Goal: Find contact information: Obtain details needed to contact an individual or organization

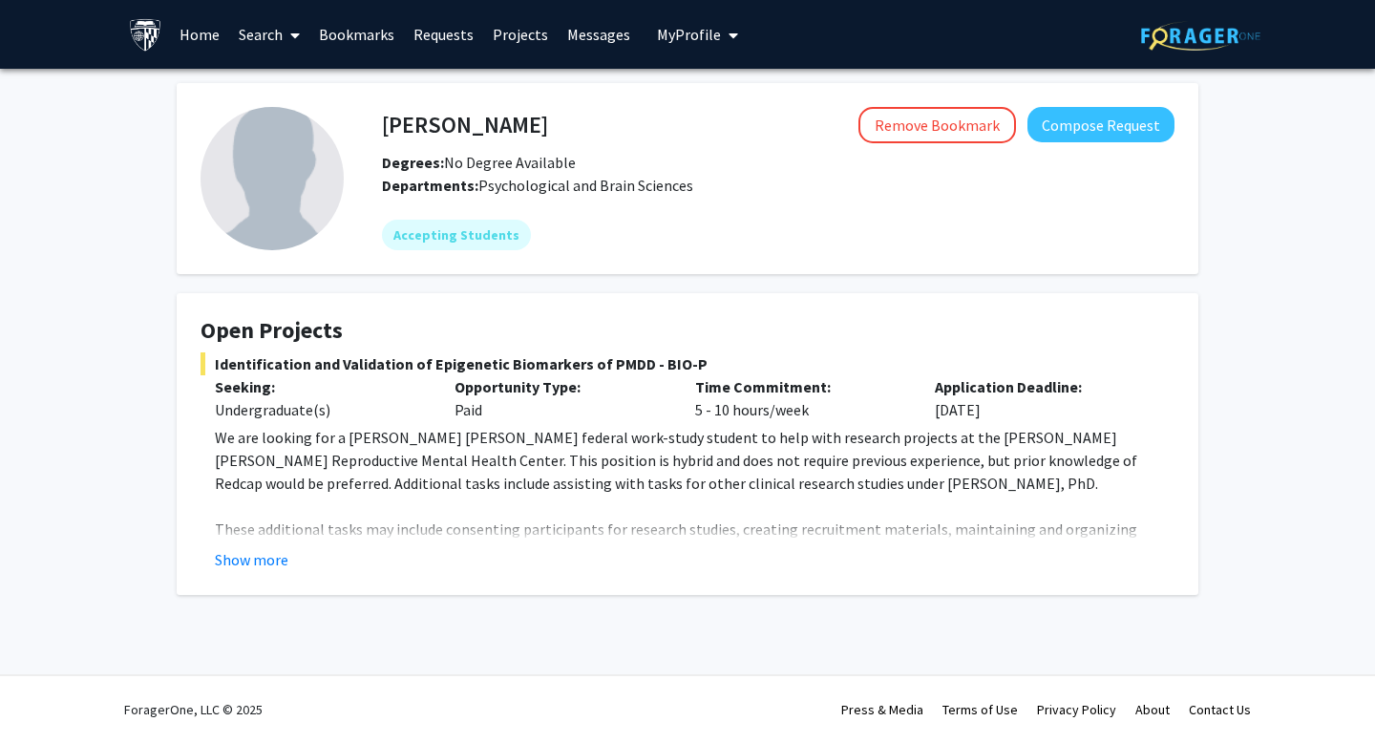
click at [291, 564] on div "Show more" at bounding box center [695, 559] width 960 height 23
click at [268, 573] on fg-card "Open Projects Identification and Validation of Epigenetic Biomarkers of PMDD - …" at bounding box center [688, 444] width 1022 height 302
click at [241, 572] on fg-card "Open Projects Identification and Validation of Epigenetic Biomarkers of PMDD - …" at bounding box center [688, 444] width 1022 height 302
click at [247, 559] on button "Show more" at bounding box center [252, 559] width 74 height 23
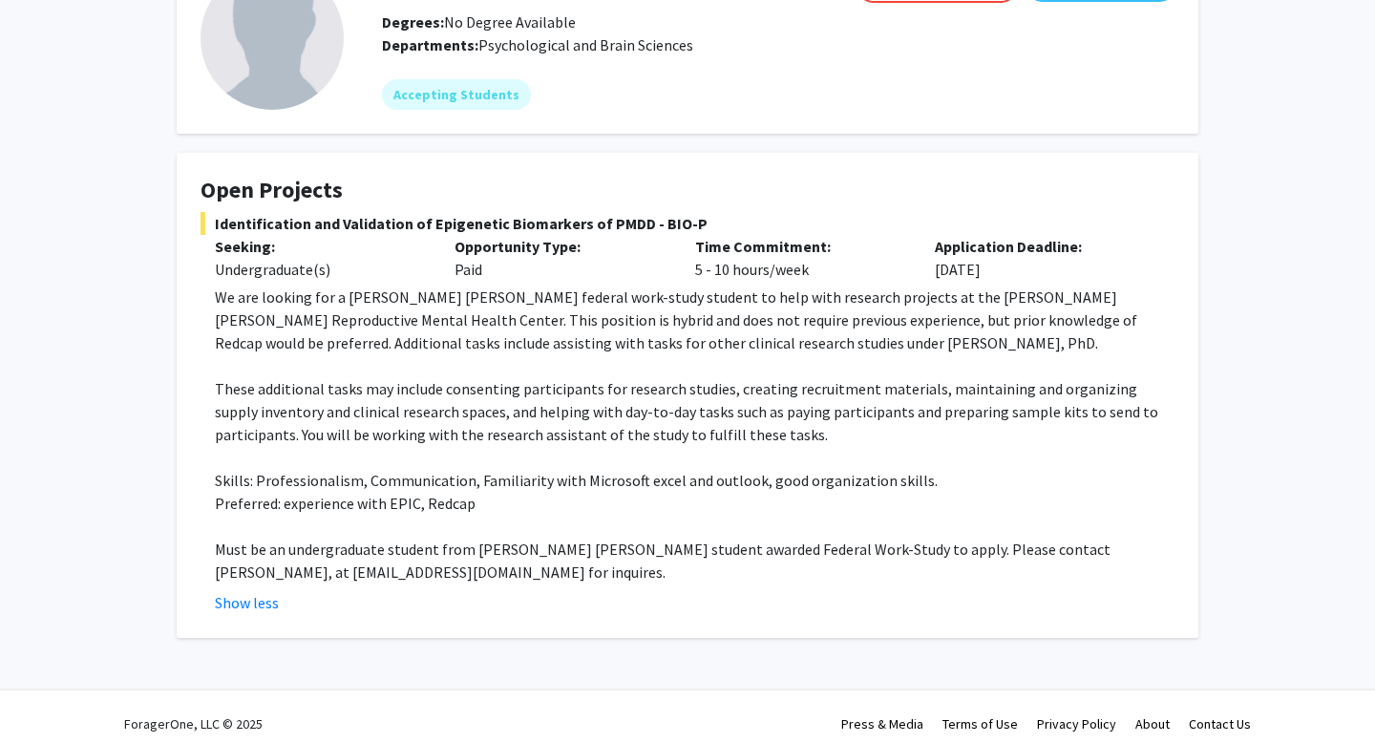
scroll to position [147, 0]
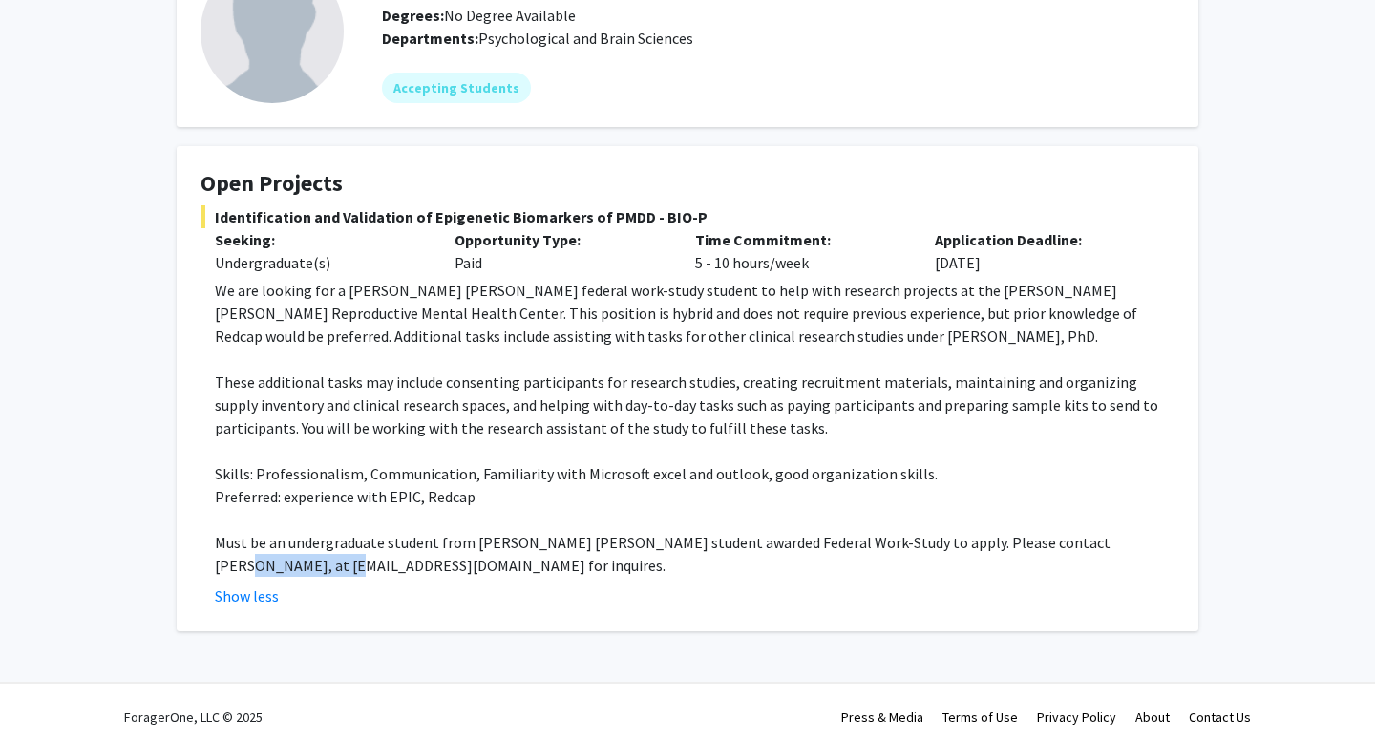
drag, startPoint x: 330, startPoint y: 567, endPoint x: 199, endPoint y: 564, distance: 131.8
click at [199, 564] on fg-card "Open Projects Identification and Validation of Epigenetic Biomarkers of PMDD - …" at bounding box center [688, 388] width 1022 height 485
copy p "[EMAIL_ADDRESS][DOMAIN_NAME]"
click at [302, 410] on p "These additional tasks may include consenting participants for research studies…" at bounding box center [695, 405] width 960 height 69
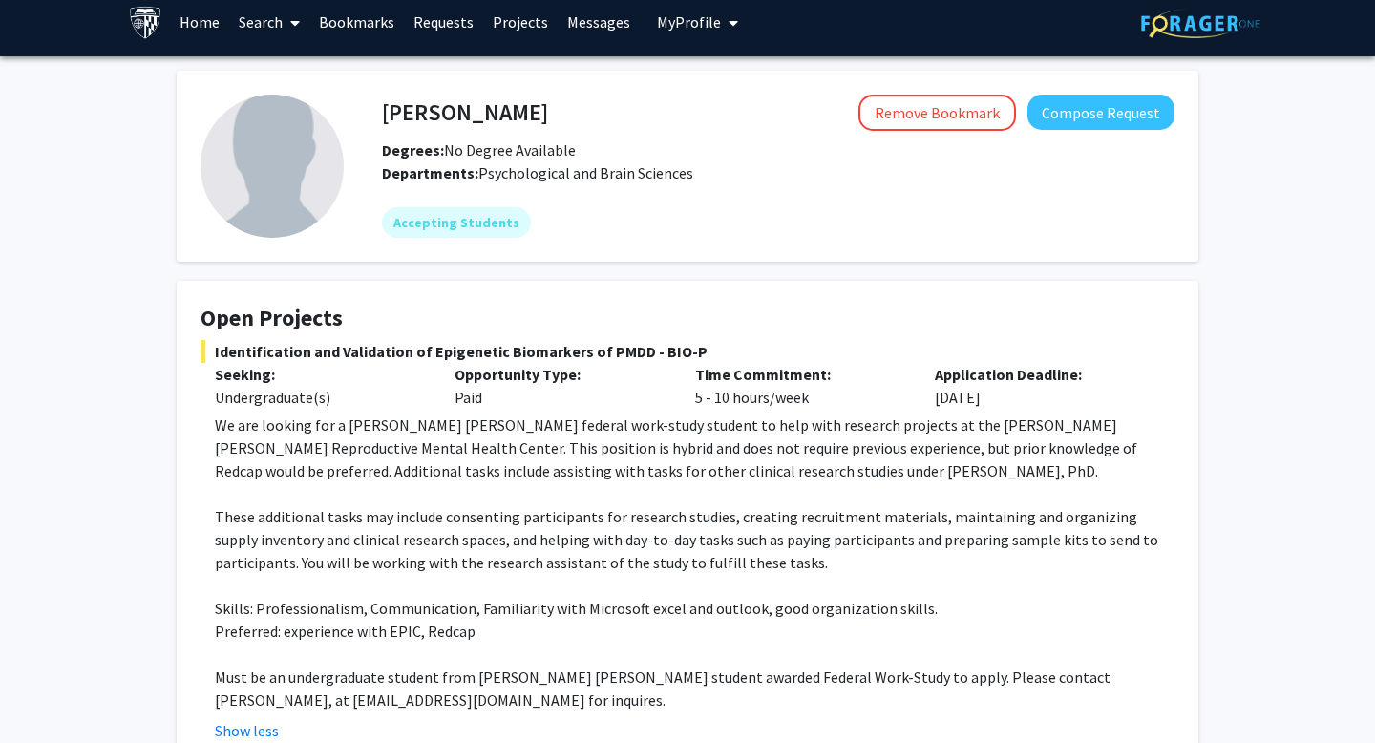
scroll to position [10, 0]
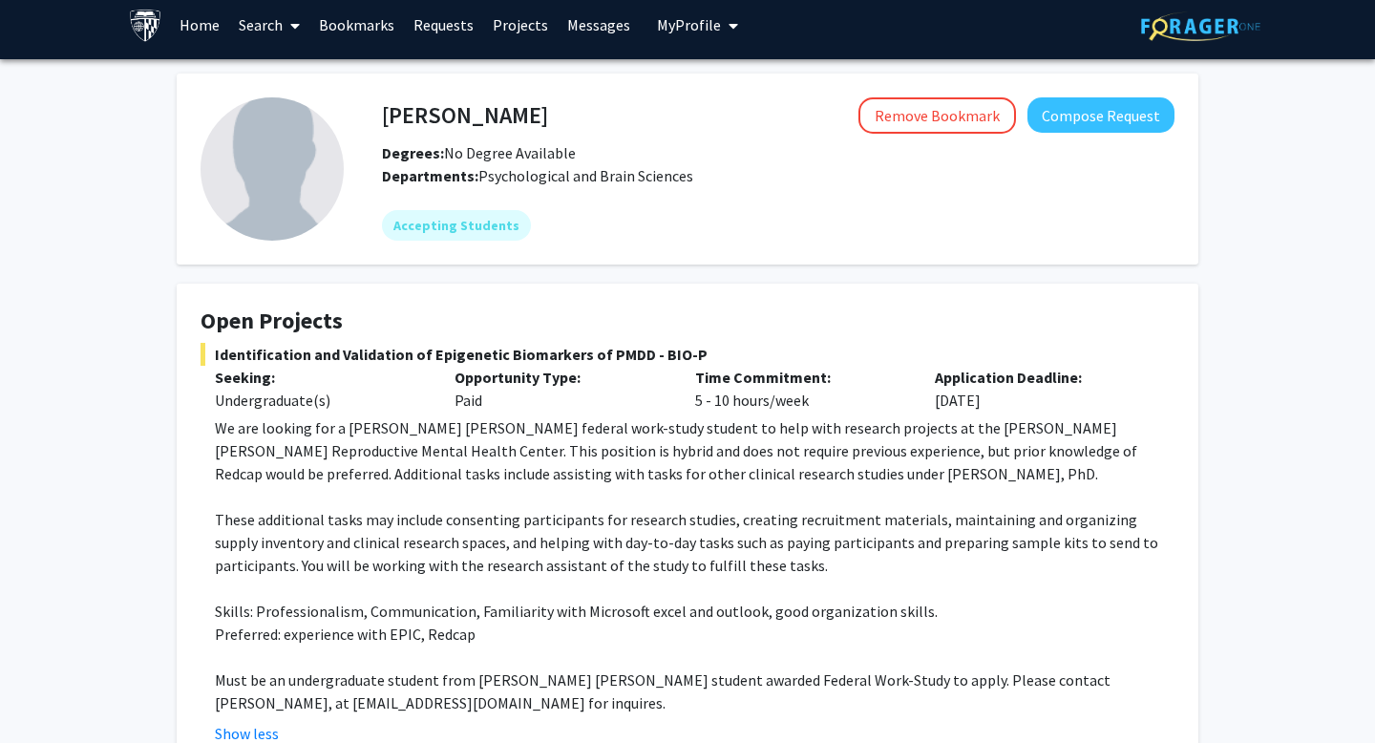
click at [498, 116] on h4 "[PERSON_NAME]" at bounding box center [465, 114] width 166 height 35
copy h4 "[PERSON_NAME]"
click at [713, 127] on div "Remove Bookmark Compose Request" at bounding box center [861, 115] width 627 height 36
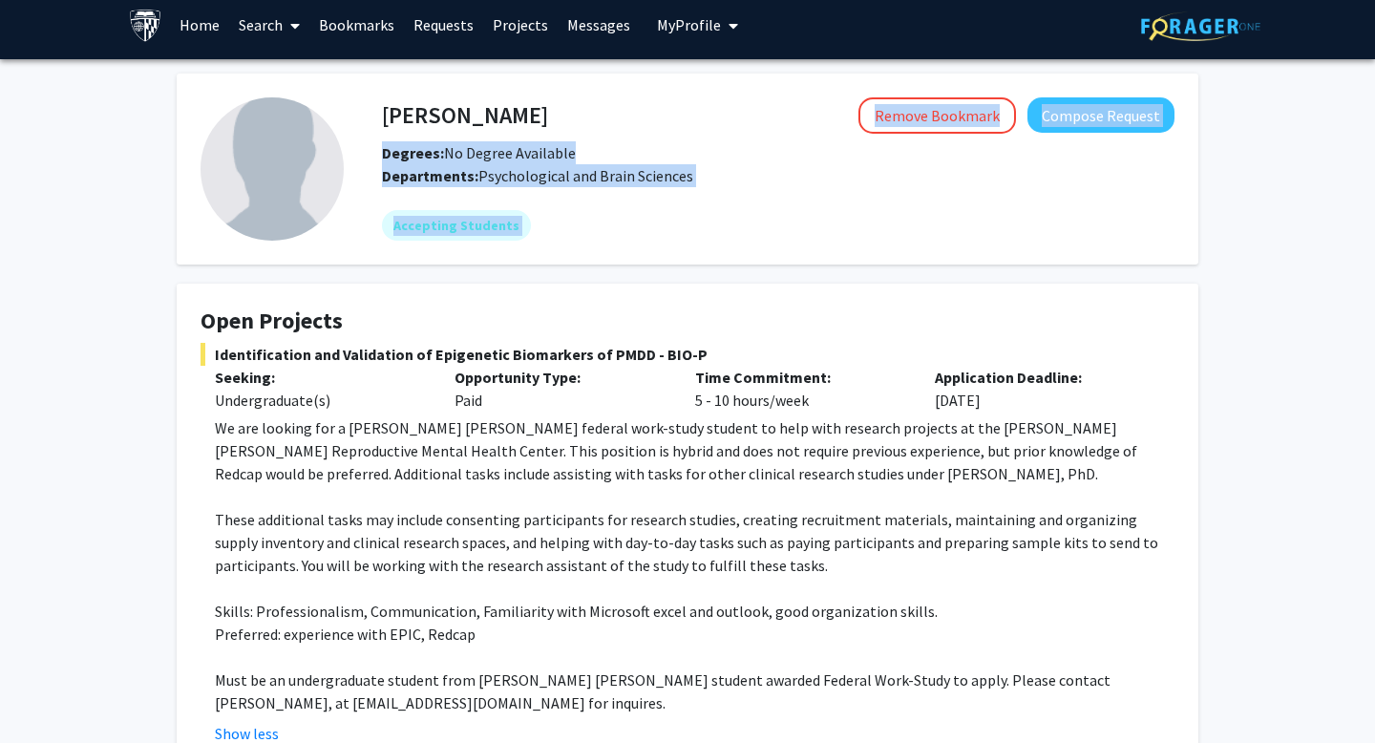
drag, startPoint x: 713, startPoint y: 127, endPoint x: 758, endPoint y: 299, distance: 177.9
click at [758, 299] on div "[PERSON_NAME] Remove Bookmark Compose Request Degrees: No Degree Available Depa…" at bounding box center [687, 421] width 1051 height 695
click at [758, 299] on fg-card "Open Projects Identification and Validation of Epigenetic Biomarkers of PMDD - …" at bounding box center [688, 526] width 1022 height 485
